Goal: Navigation & Orientation: Find specific page/section

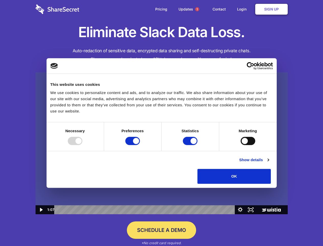
click at [162, 123] on img at bounding box center [162, 143] width 252 height 142
click at [82, 145] on div at bounding box center [75, 141] width 15 height 8
click at [140, 145] on input "Preferences" at bounding box center [132, 141] width 15 height 8
checkbox input "false"
click at [191, 145] on input "Statistics" at bounding box center [190, 141] width 15 height 8
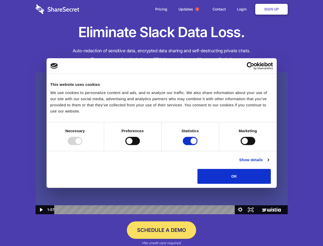
checkbox input "false"
click at [241, 145] on input "Marketing" at bounding box center [248, 141] width 15 height 8
checkbox input "true"
click at [269, 163] on link "Show details" at bounding box center [254, 160] width 30 height 6
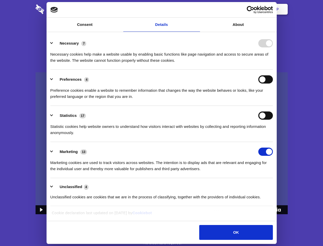
click at [275, 185] on ul "Necessary 7 Necessary cookies help make a website usable by enabling basic func…" at bounding box center [162, 120] width 228 height 173
click at [197, 9] on span "1" at bounding box center [197, 9] width 4 height 4
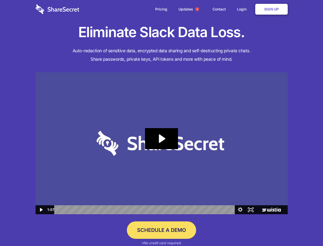
click at [162, 143] on icon "Play Video: Sharesecret Slack Extension" at bounding box center [161, 138] width 33 height 21
